Goal: Check status: Check status

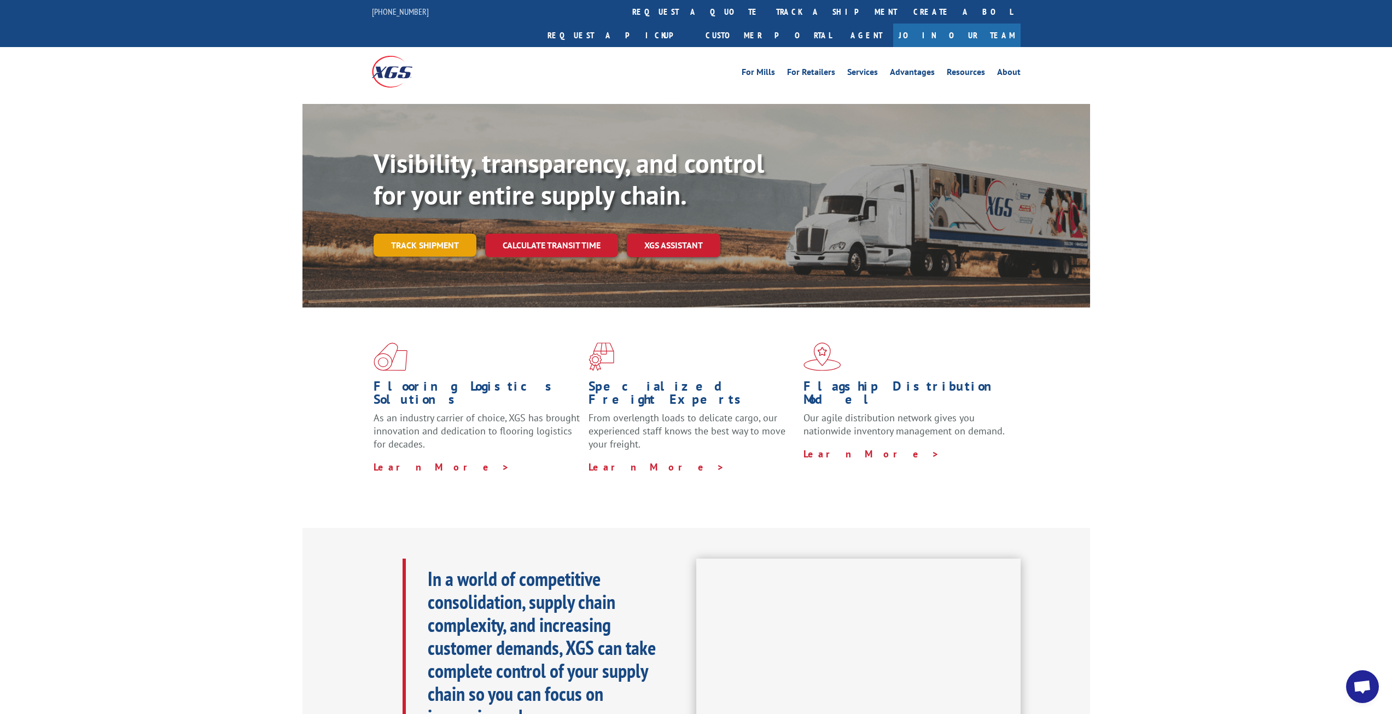
click at [440, 233] on link "Track shipment" at bounding box center [424, 244] width 103 height 23
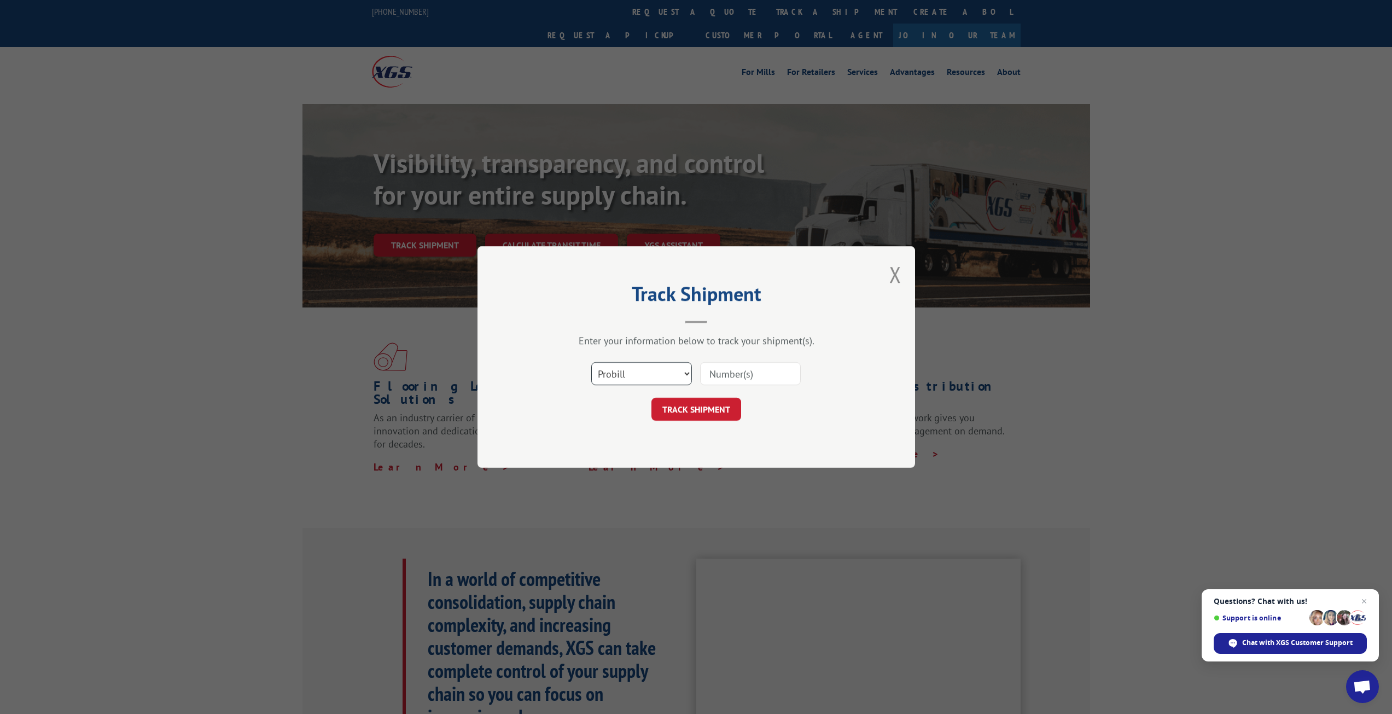
click at [686, 375] on select "Select category... Probill BOL PO" at bounding box center [641, 373] width 101 height 23
select select "bol"
click at [591, 362] on select "Select category... Probill BOL PO" at bounding box center [641, 373] width 101 height 23
click at [745, 380] on input at bounding box center [750, 373] width 101 height 23
type input "6200044311"
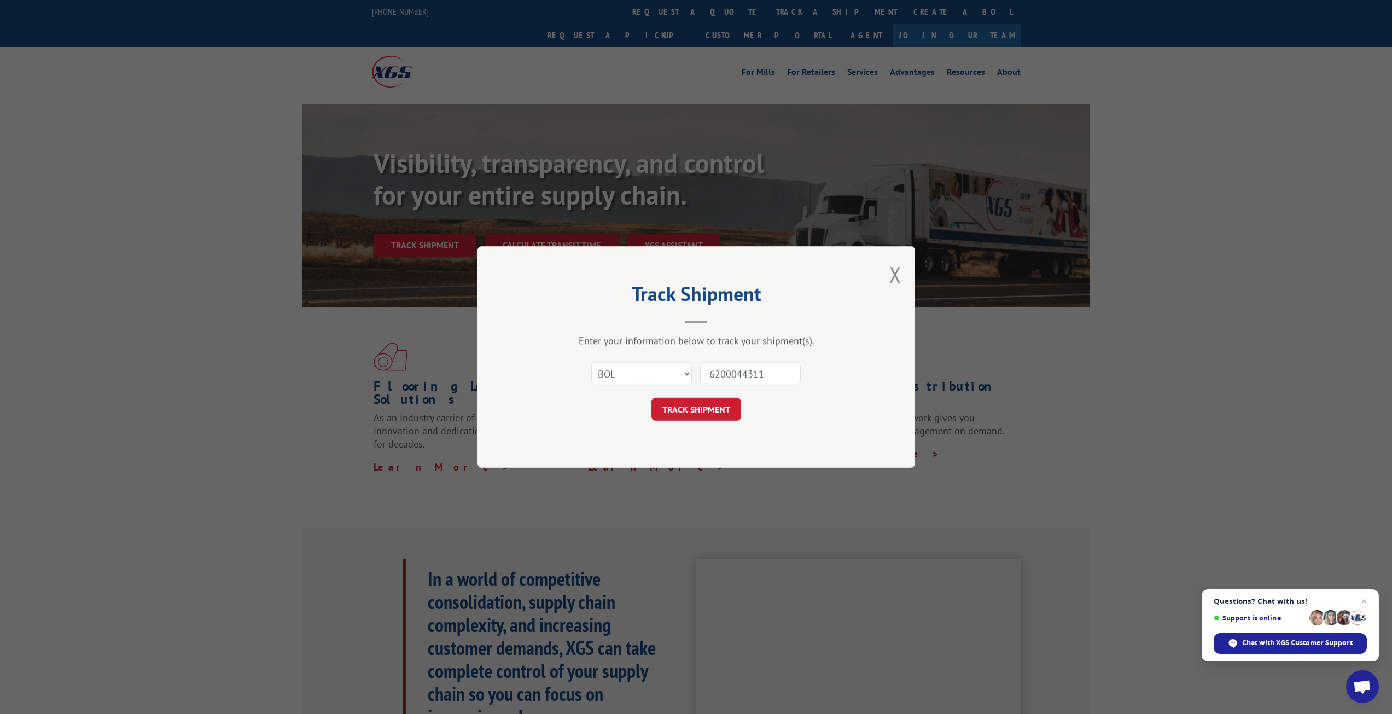
click button "TRACK SHIPMENT" at bounding box center [696, 409] width 90 height 23
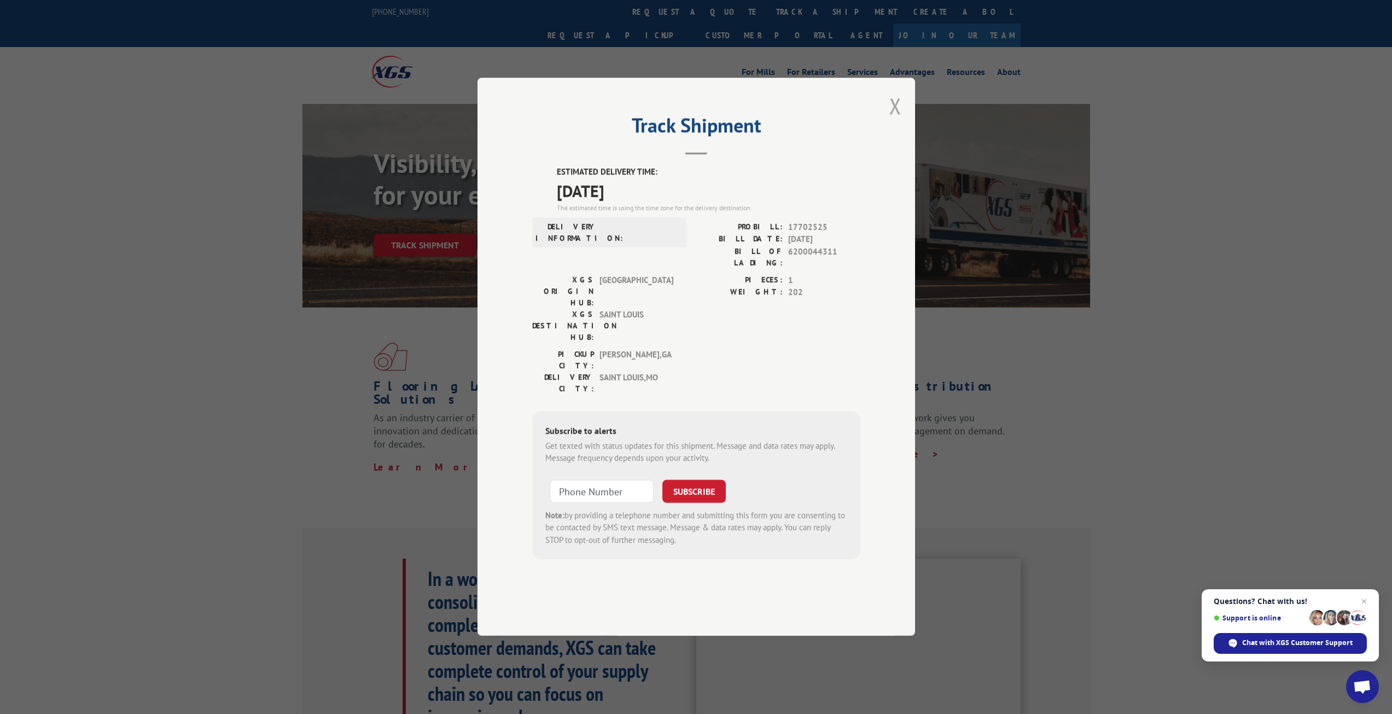
click at [893, 120] on button "Close modal" at bounding box center [895, 105] width 12 height 29
